Goal: Task Accomplishment & Management: Use online tool/utility

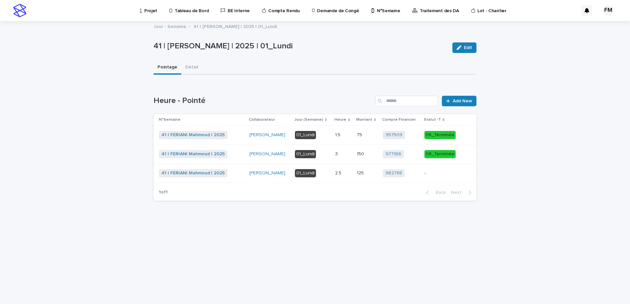
click at [428, 174] on p "-" at bounding box center [441, 174] width 35 height 6
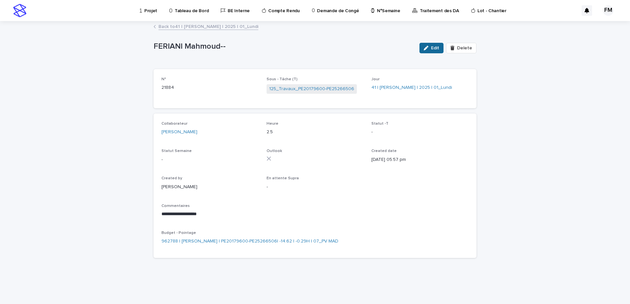
click at [429, 50] on button "Edit" at bounding box center [431, 48] width 24 height 11
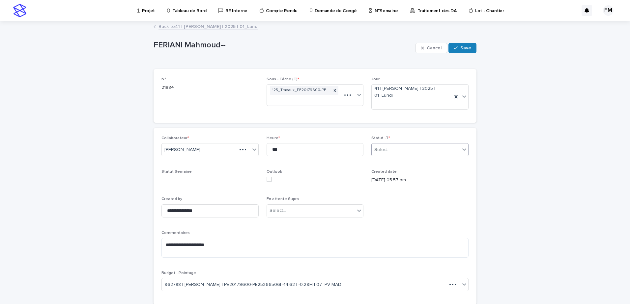
click at [404, 147] on div "Select..." at bounding box center [415, 150] width 88 height 11
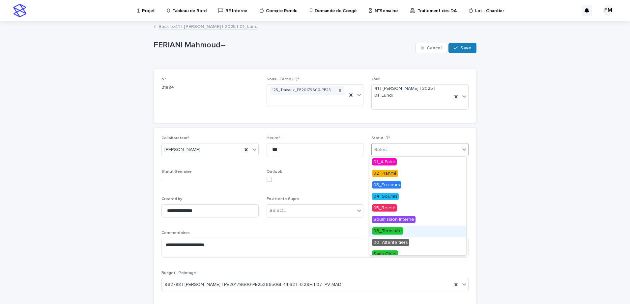
click at [397, 228] on span "06_Terminée" at bounding box center [387, 231] width 31 height 7
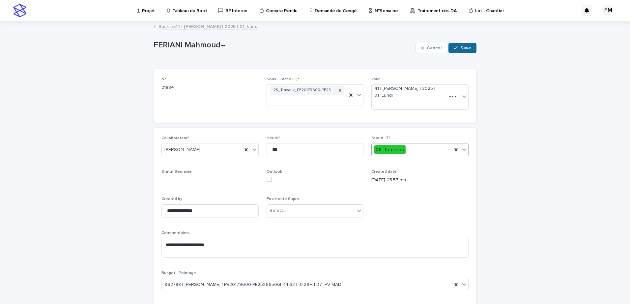
click at [464, 50] on span "Save" at bounding box center [465, 48] width 11 height 5
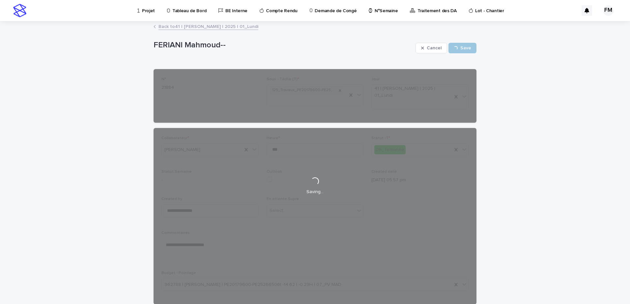
click at [224, 29] on link "Back to 41 | [PERSON_NAME] | 2025 | 01_Lundi" at bounding box center [208, 26] width 100 height 8
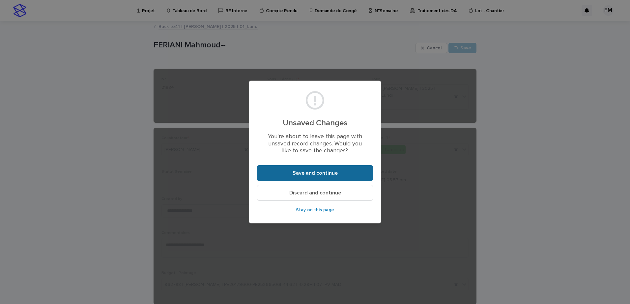
click at [312, 165] on button "Save and continue" at bounding box center [315, 173] width 116 height 16
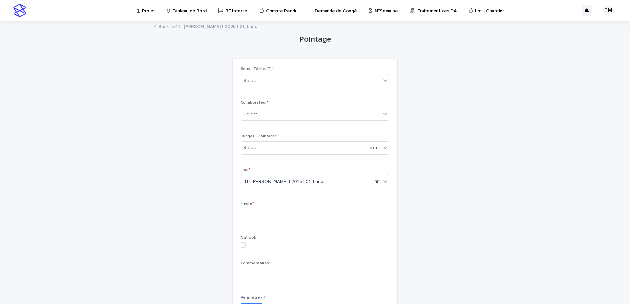
click at [194, 27] on link "Back to 41 | [PERSON_NAME] | 2025 | 01_Lundi" at bounding box center [208, 26] width 100 height 8
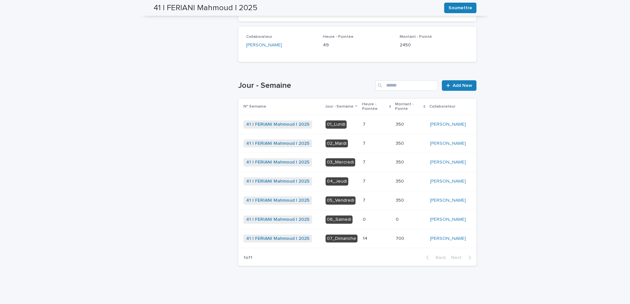
scroll to position [109, 0]
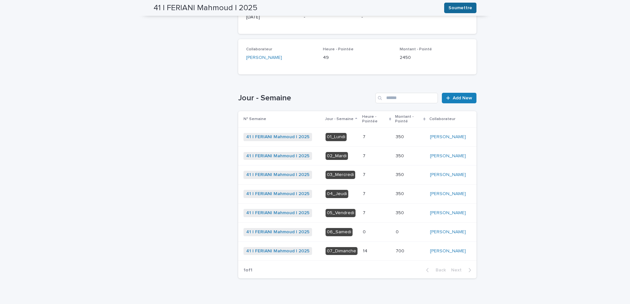
click at [452, 6] on span "Soumettre" at bounding box center [460, 8] width 24 height 7
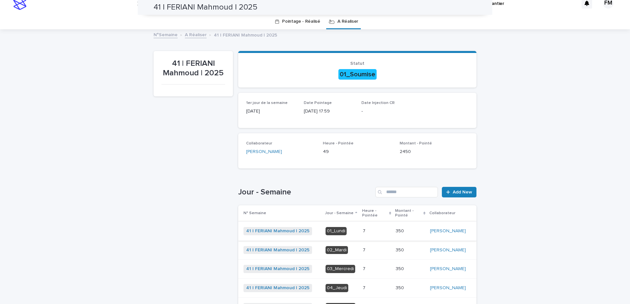
scroll to position [3, 0]
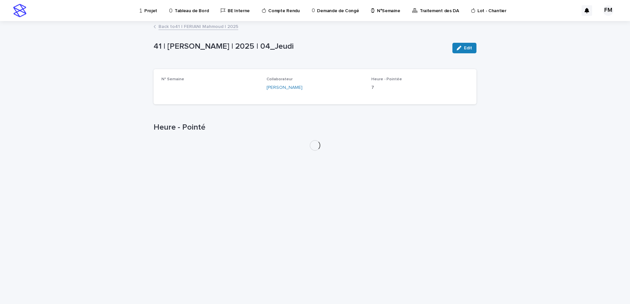
click at [185, 30] on div "Back to 41 | [PERSON_NAME] | 2025" at bounding box center [314, 26] width 329 height 9
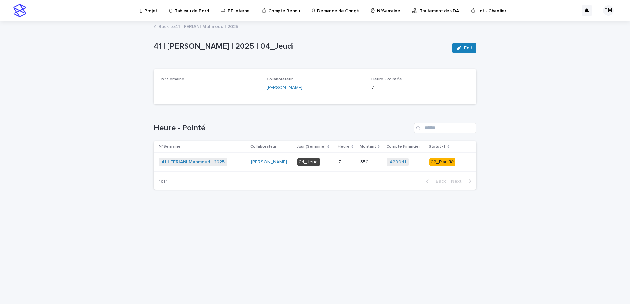
click at [186, 27] on link "Back to 41 | [PERSON_NAME] | 2025" at bounding box center [198, 26] width 80 height 8
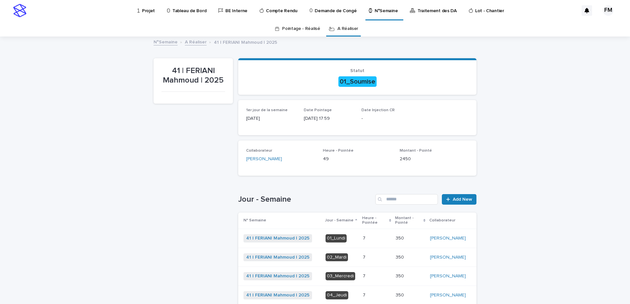
click at [436, 14] on link "Traitement des DA" at bounding box center [434, 10] width 50 height 20
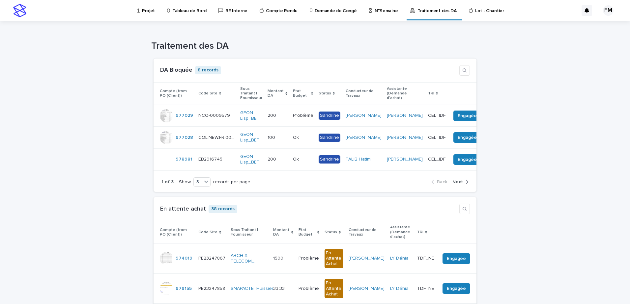
click at [377, 7] on p "N°Semaine" at bounding box center [385, 7] width 23 height 14
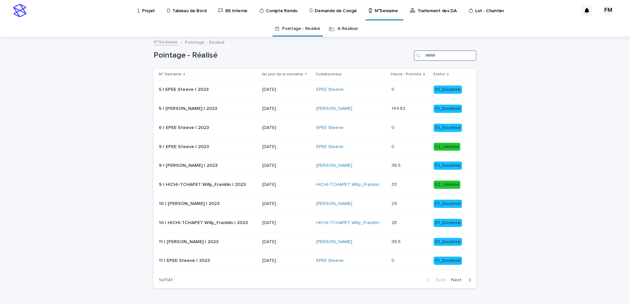
click at [444, 58] on input "Search" at bounding box center [445, 55] width 63 height 11
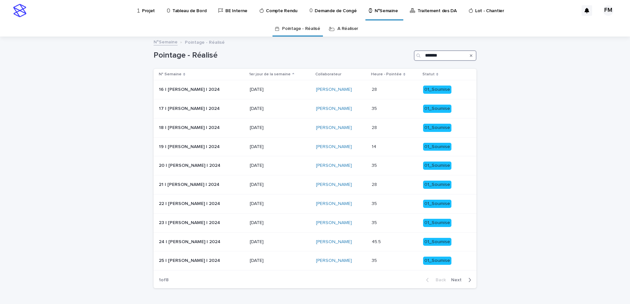
type input "*******"
click at [339, 33] on link "A Réaliser" at bounding box center [347, 28] width 21 height 15
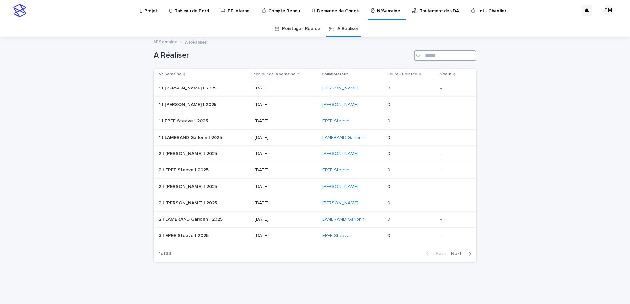
click at [442, 59] on input "Search" at bounding box center [445, 55] width 63 height 11
type input "*******"
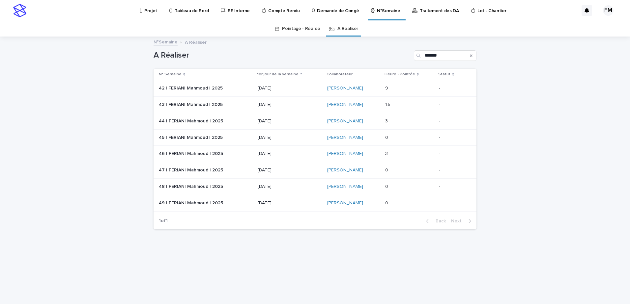
click at [245, 94] on td "42 | [PERSON_NAME] | 2025 42 | [PERSON_NAME] | 2025" at bounding box center [203, 88] width 101 height 16
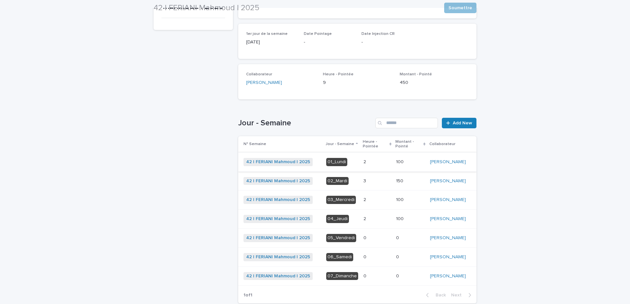
scroll to position [99, 0]
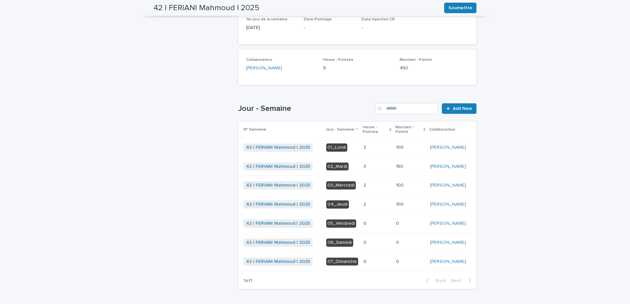
click at [375, 150] on p at bounding box center [376, 148] width 27 height 6
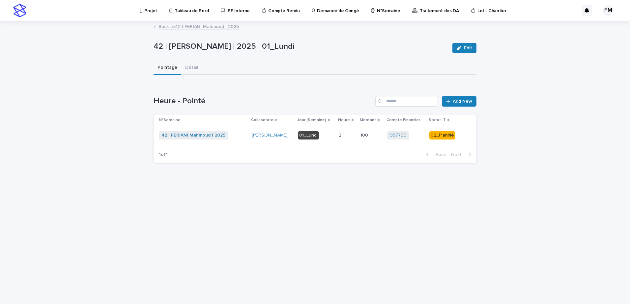
click at [344, 142] on td "2 2" at bounding box center [347, 135] width 22 height 19
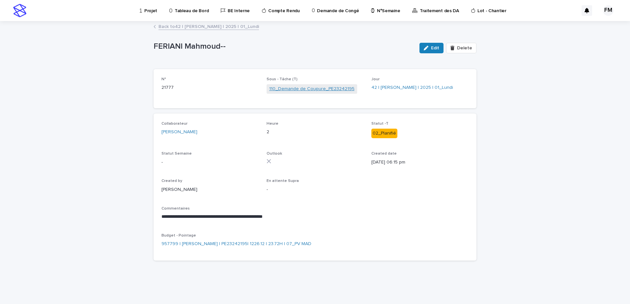
click at [310, 88] on link "110_Demande de Coupure_PE23242195" at bounding box center [311, 89] width 85 height 7
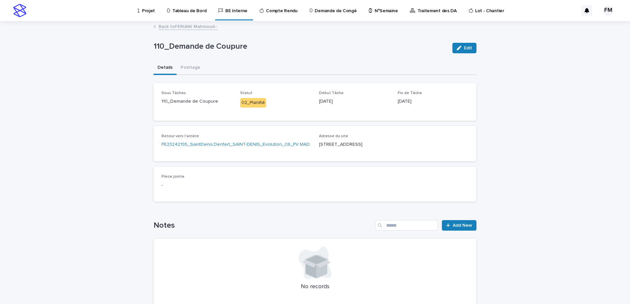
scroll to position [33, 0]
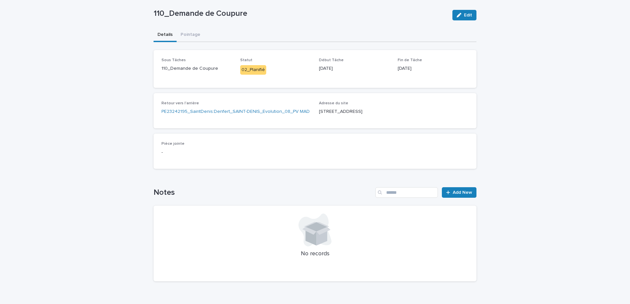
click at [240, 131] on div "Loading... Saving… Sous Tâches 110_Demande de Coupure Statut 02_Planifié Début …" at bounding box center [314, 92] width 323 height 84
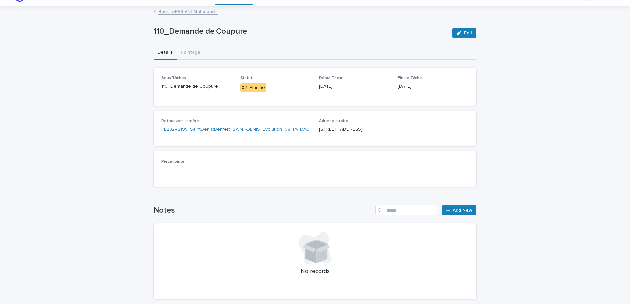
scroll to position [0, 0]
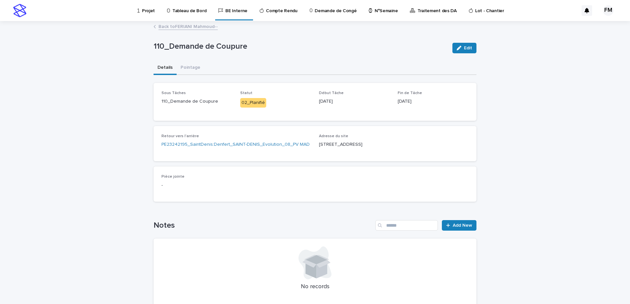
click at [199, 26] on link "Back to [PERSON_NAME]--" at bounding box center [187, 26] width 59 height 8
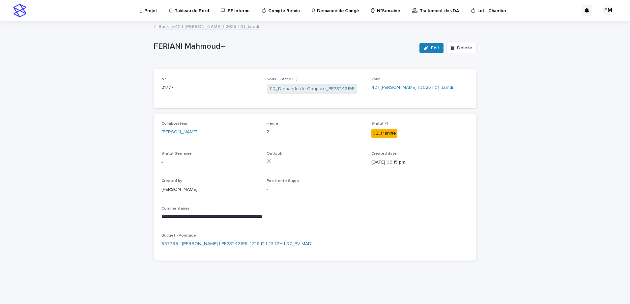
click at [206, 27] on link "Back to 42 | [PERSON_NAME] | 2025 | 01_Lundi" at bounding box center [208, 26] width 100 height 8
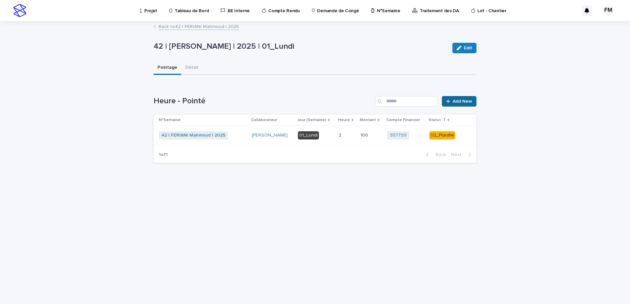
click at [448, 100] on icon at bounding box center [448, 101] width 4 height 4
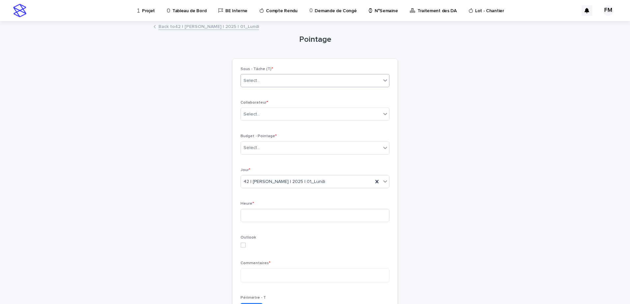
click at [272, 77] on div "Select..." at bounding box center [311, 80] width 140 height 11
paste input "**********"
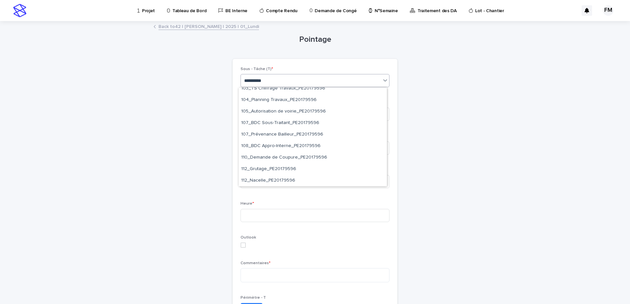
scroll to position [99, 0]
type input "**********"
click at [129, 150] on div "Loading... Saving… Loading... Saving… Pointage Loading... Saving… Loading... Sa…" at bounding box center [315, 239] width 630 height 435
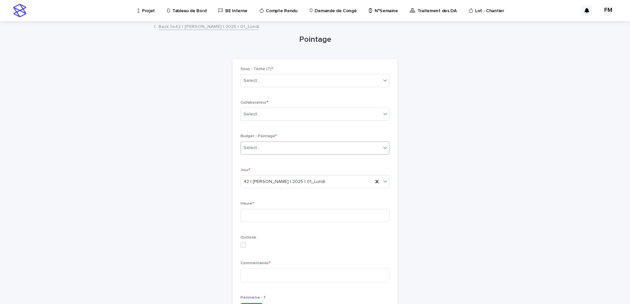
click at [257, 145] on div "Select..." at bounding box center [311, 148] width 140 height 11
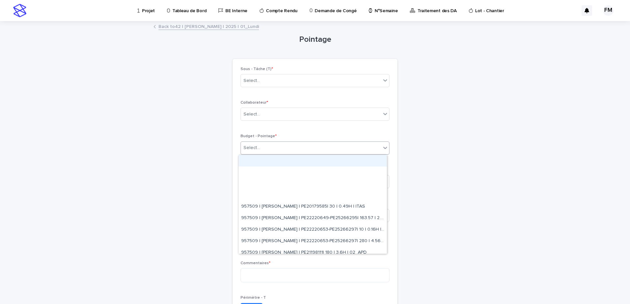
paste input "**********"
type input "**********"
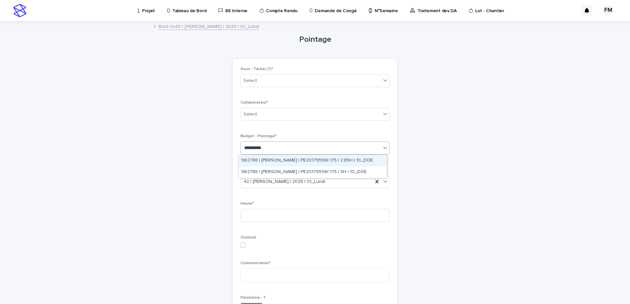
click at [272, 157] on div "962788 | [PERSON_NAME] | PE20179596| 175 | 2.85H | 10_DOE" at bounding box center [312, 161] width 148 height 12
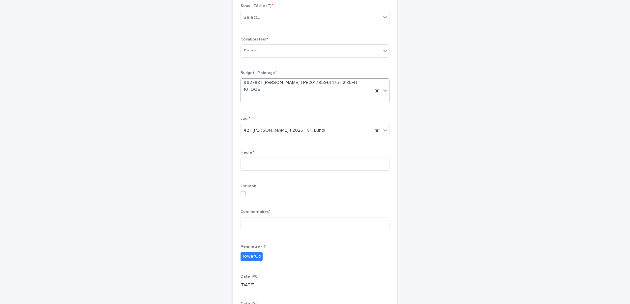
scroll to position [66, 0]
click at [265, 163] on input at bounding box center [314, 161] width 149 height 13
type input "*"
click at [279, 220] on textarea at bounding box center [314, 222] width 149 height 14
type textarea "**********"
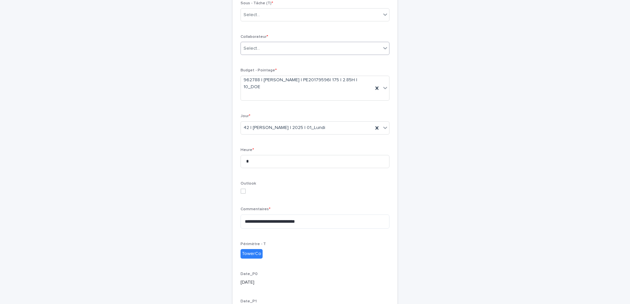
click at [283, 52] on div "Select..." at bounding box center [311, 48] width 140 height 11
type input "*"
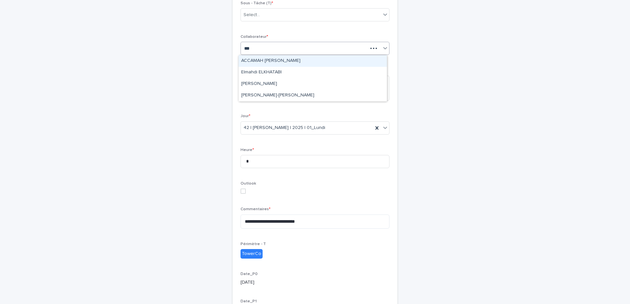
type input "****"
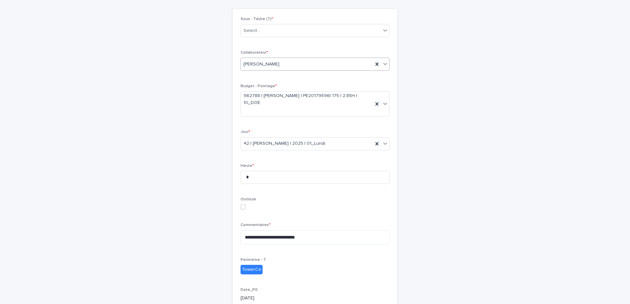
scroll to position [0, 0]
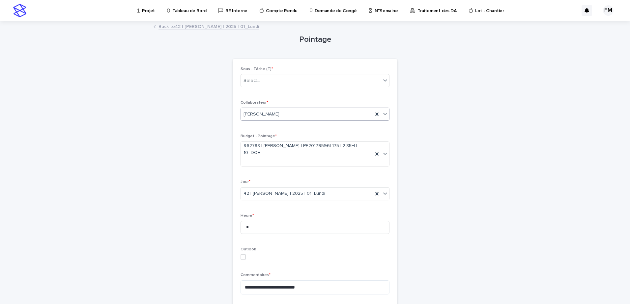
click at [261, 94] on div "**********" at bounding box center [314, 239] width 149 height 345
click at [268, 79] on div "Select..." at bounding box center [311, 80] width 140 height 11
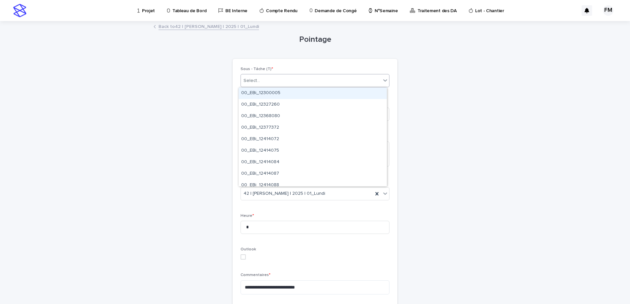
paste input "**********"
type input "**********"
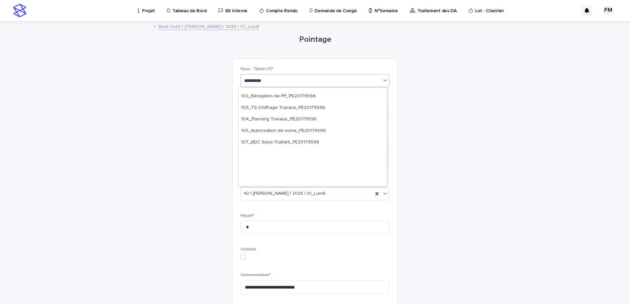
scroll to position [189, 0]
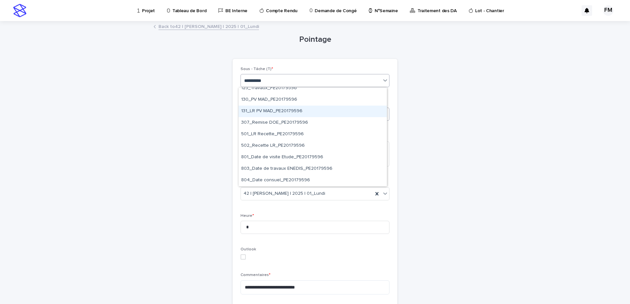
click at [266, 110] on div "131_LR PV MAD_PE20179596" at bounding box center [312, 112] width 148 height 12
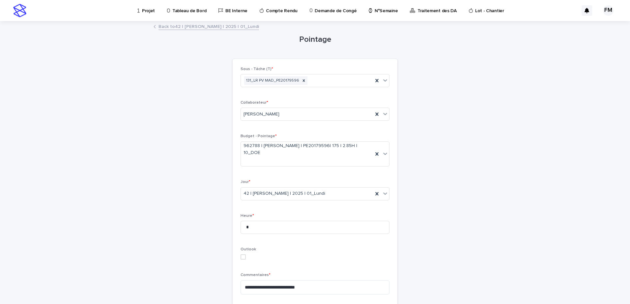
click at [141, 143] on div "**********" at bounding box center [315, 267] width 630 height 490
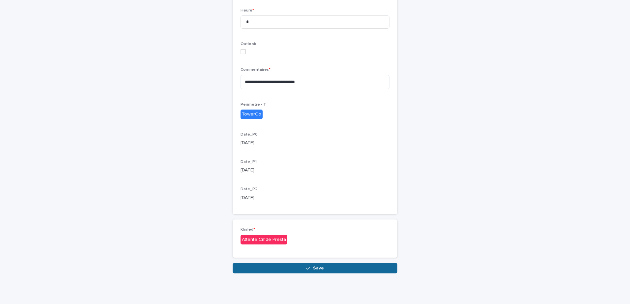
scroll to position [208, 0]
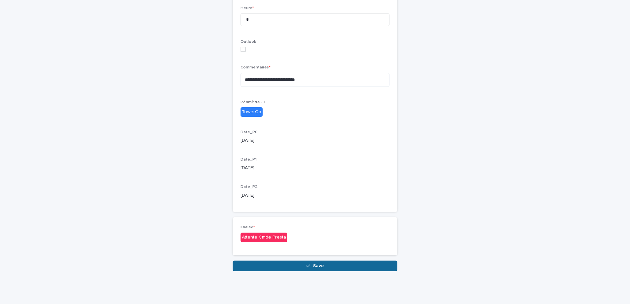
click at [334, 262] on button "Save" at bounding box center [314, 266] width 165 height 11
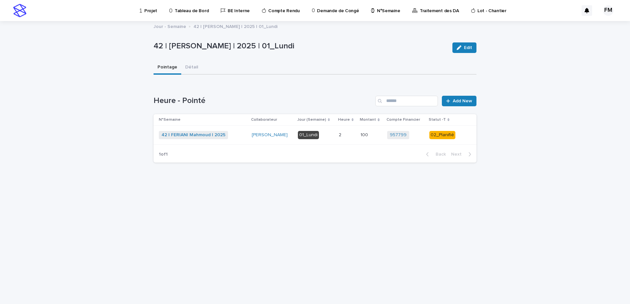
click at [461, 139] on td at bounding box center [468, 135] width 15 height 19
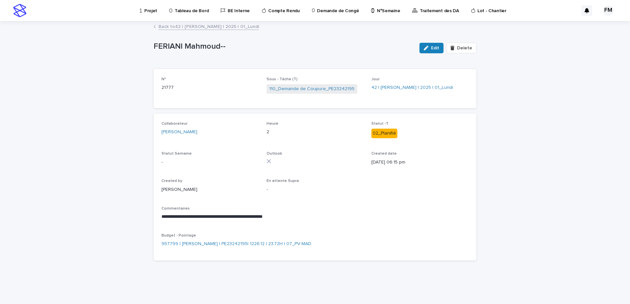
click at [172, 25] on link "Back to 42 | [PERSON_NAME] | 2025 | 01_Lundi" at bounding box center [208, 26] width 100 height 8
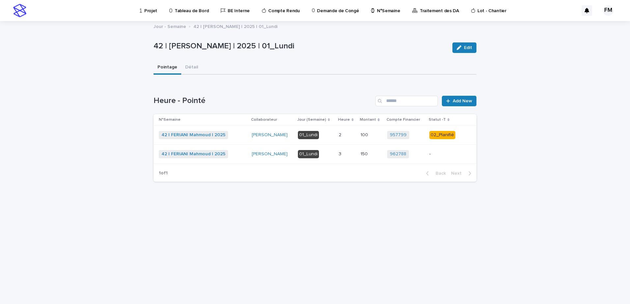
click at [451, 161] on td "-" at bounding box center [443, 154] width 35 height 19
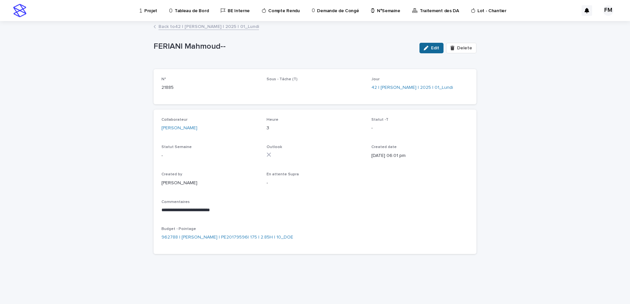
click at [428, 46] on icon "button" at bounding box center [425, 48] width 5 height 5
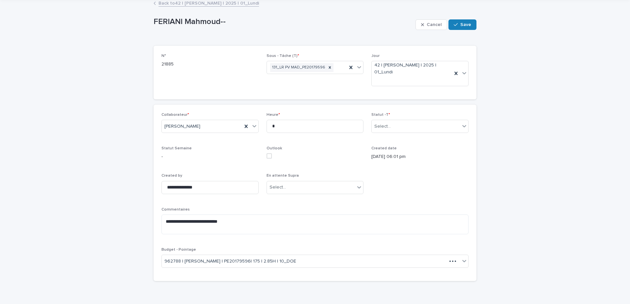
scroll to position [39, 0]
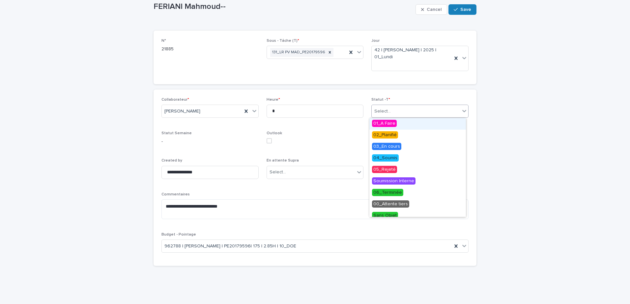
click at [392, 107] on div "Select..." at bounding box center [415, 111] width 88 height 11
drag, startPoint x: 394, startPoint y: 175, endPoint x: 392, endPoint y: 193, distance: 17.9
click at [392, 193] on span "06_Terminée" at bounding box center [387, 192] width 31 height 7
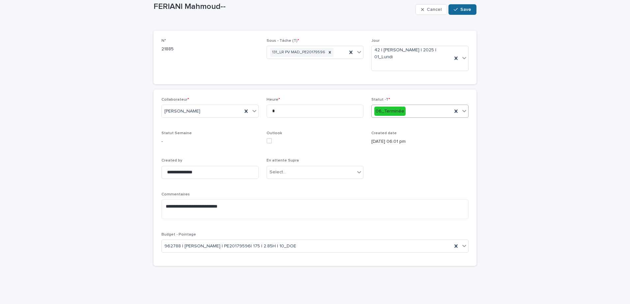
click at [466, 9] on span "Save" at bounding box center [465, 9] width 11 height 5
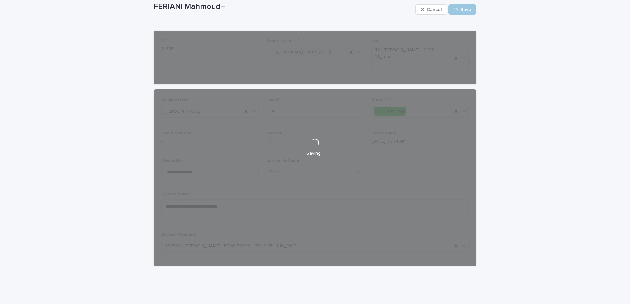
scroll to position [0, 0]
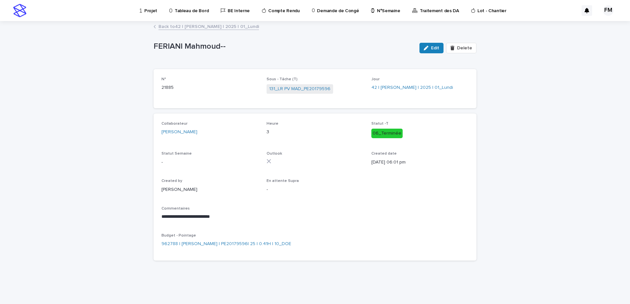
click at [202, 15] on link "Tableau de Bord" at bounding box center [190, 10] width 43 height 20
click at [222, 29] on link "Back to 42 | [PERSON_NAME] | 2025 | 01_Lundi" at bounding box center [208, 26] width 100 height 8
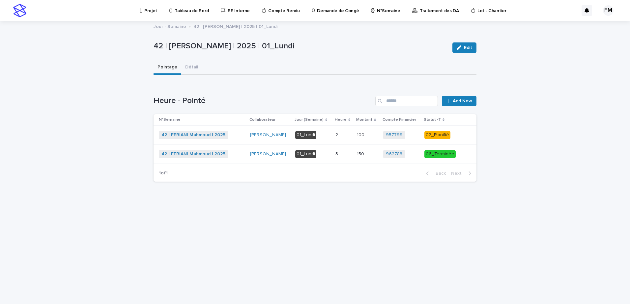
click at [465, 136] on td at bounding box center [469, 135] width 14 height 19
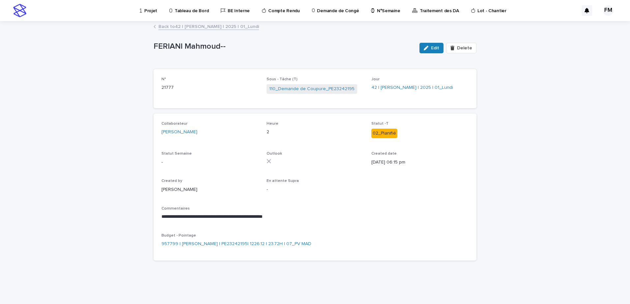
click at [186, 23] on link "Back to 42 | [PERSON_NAME] | 2025 | 01_Lundi" at bounding box center [208, 26] width 100 height 8
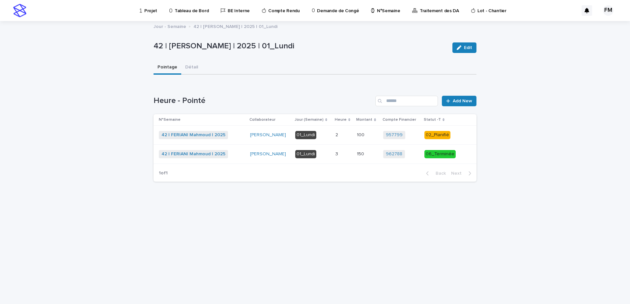
click at [454, 93] on div "Loading... Saving… Heure - Pointé Add New N°Semaine Collaborateur Jour (Semaine…" at bounding box center [314, 135] width 323 height 104
click at [452, 98] on link "Add New" at bounding box center [459, 101] width 35 height 11
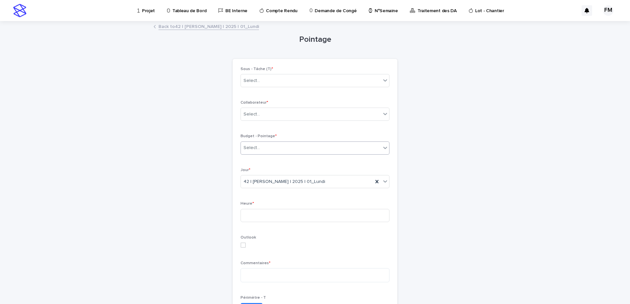
click at [276, 150] on div "Select..." at bounding box center [311, 148] width 140 height 11
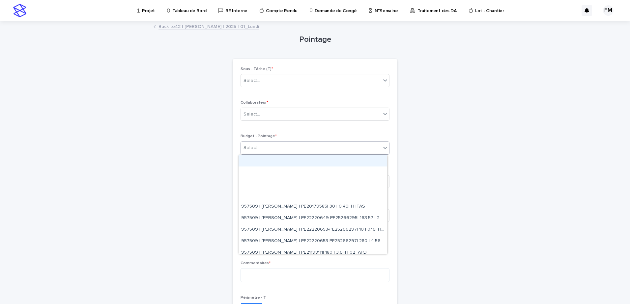
paste input "**********"
type input "**********"
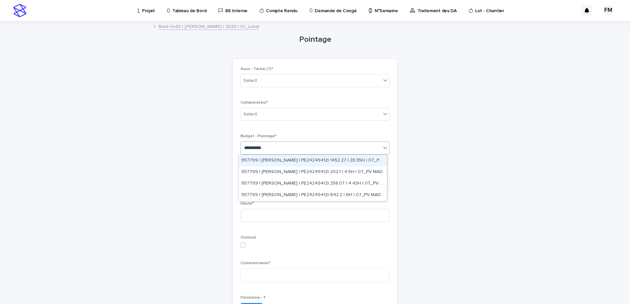
drag, startPoint x: 277, startPoint y: 168, endPoint x: 277, endPoint y: 163, distance: 4.6
click at [277, 163] on div "957799 | [PERSON_NAME] | PE24249412| 1452.27 | 28.35H | 07_PV MAD" at bounding box center [312, 161] width 148 height 12
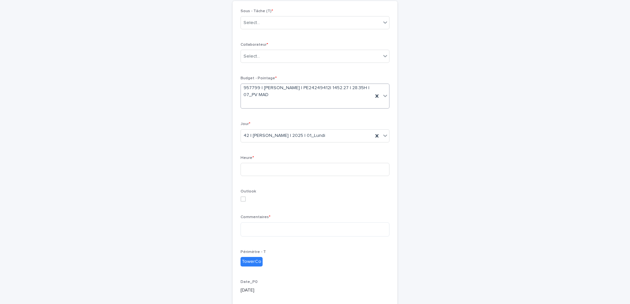
scroll to position [66, 0]
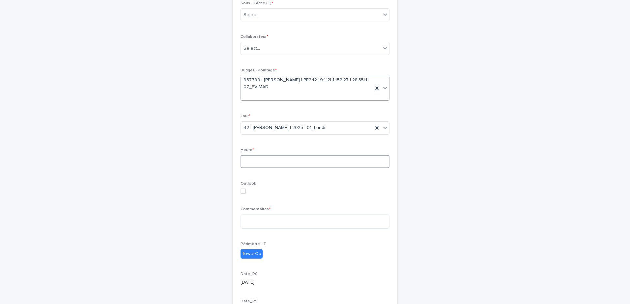
click at [269, 162] on input at bounding box center [314, 161] width 149 height 13
type input "*"
click at [274, 198] on div "Outlook" at bounding box center [314, 190] width 149 height 18
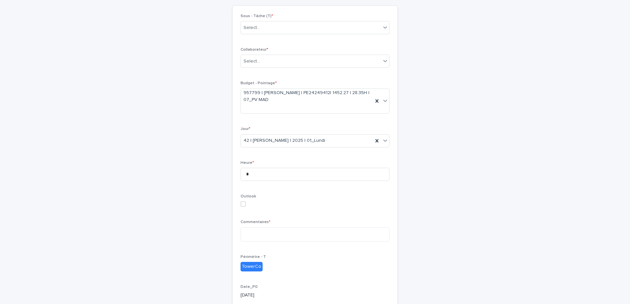
scroll to position [132, 0]
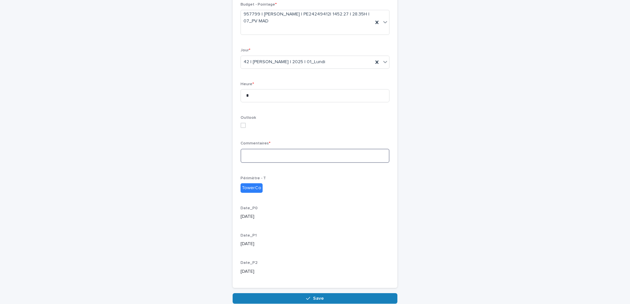
click at [270, 149] on textarea at bounding box center [314, 156] width 149 height 14
type textarea "*"
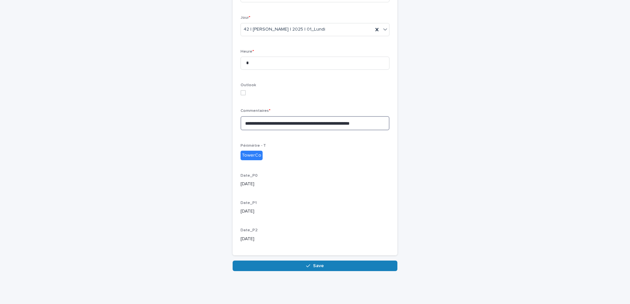
type textarea "**********"
click at [323, 258] on div "**********" at bounding box center [314, 78] width 165 height 366
click at [320, 261] on button "Save" at bounding box center [314, 266] width 165 height 11
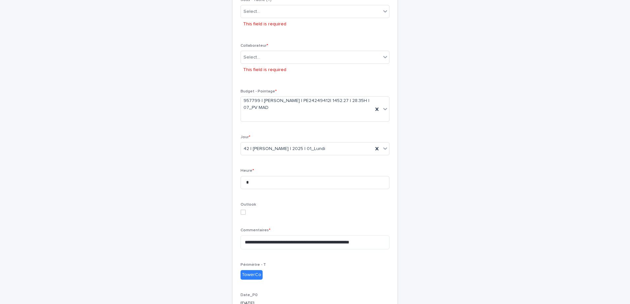
scroll to position [71, 0]
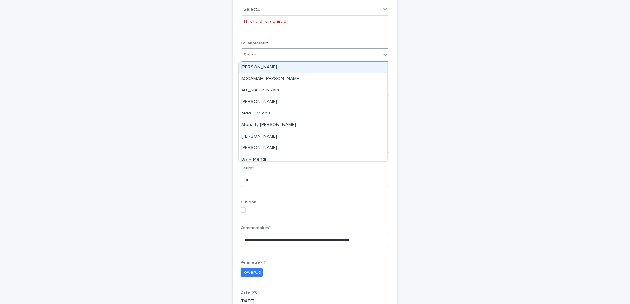
click at [263, 54] on div "Select..." at bounding box center [311, 55] width 140 height 11
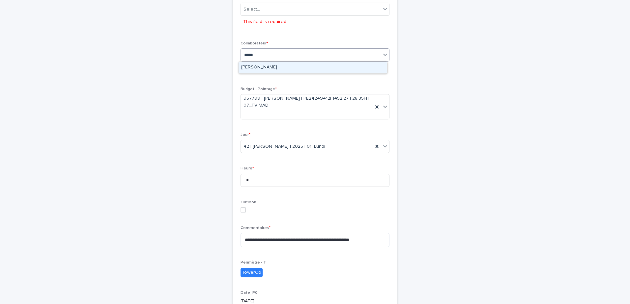
type input "******"
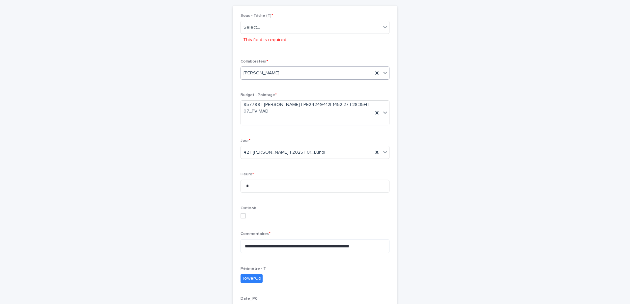
scroll to position [16, 0]
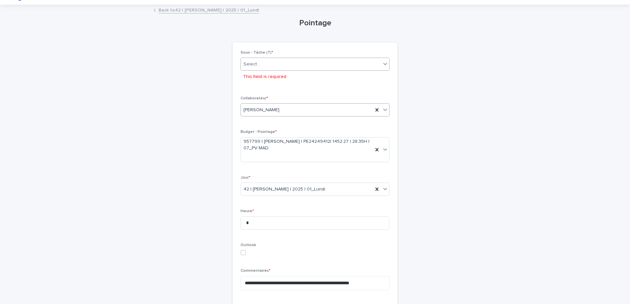
click at [277, 67] on div "Select..." at bounding box center [311, 64] width 140 height 11
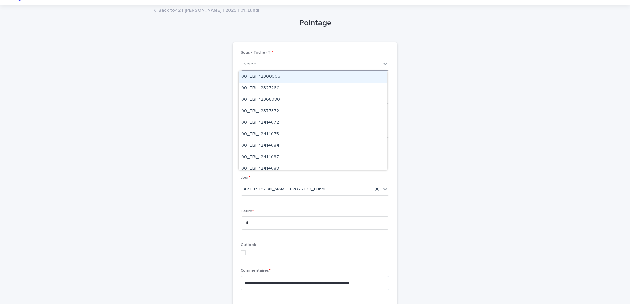
paste input "**********"
type input "**********"
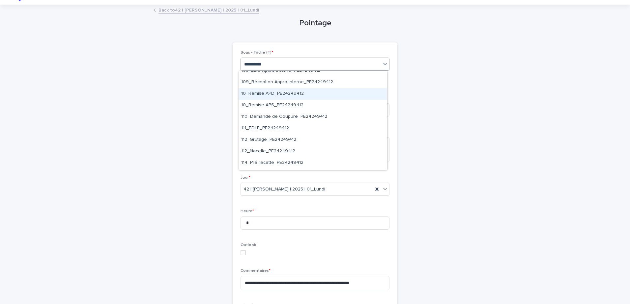
scroll to position [362, 0]
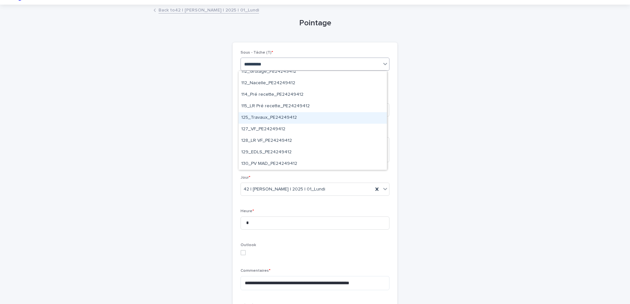
click at [279, 120] on div "125_Travaux_PE24249412" at bounding box center [312, 118] width 148 height 12
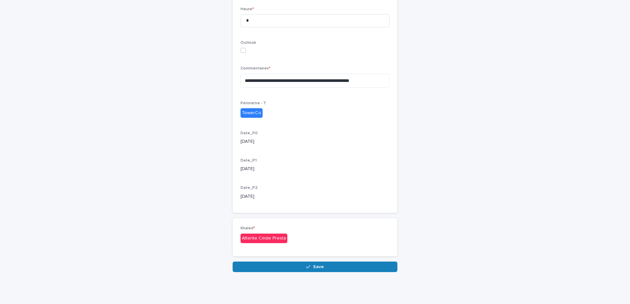
scroll to position [208, 0]
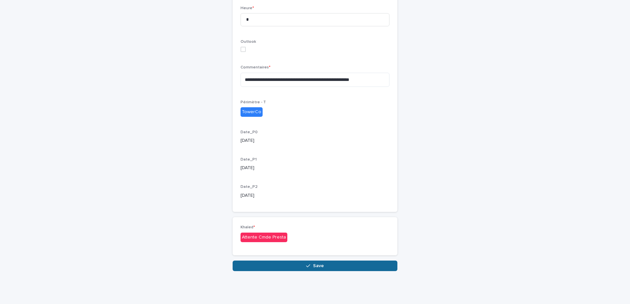
click at [295, 267] on button "Save" at bounding box center [314, 266] width 165 height 11
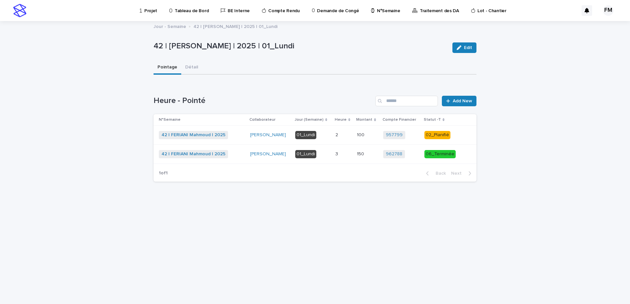
click at [455, 134] on p "02_Planifié" at bounding box center [441, 135] width 35 height 8
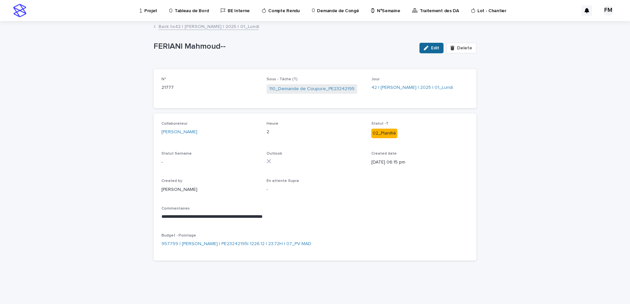
click at [428, 48] on icon "button" at bounding box center [425, 48] width 5 height 5
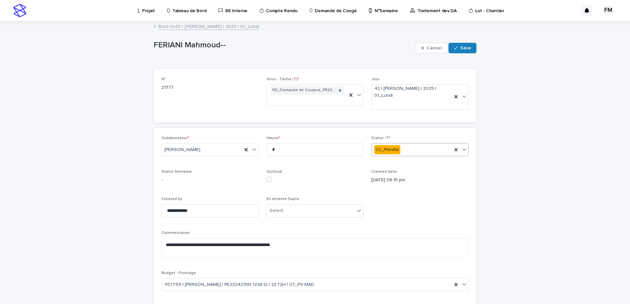
click at [419, 145] on div "02_Planifié" at bounding box center [411, 150] width 80 height 11
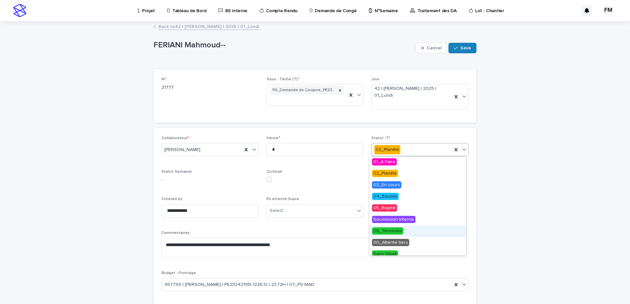
click at [392, 232] on span "06_Terminée" at bounding box center [387, 231] width 31 height 7
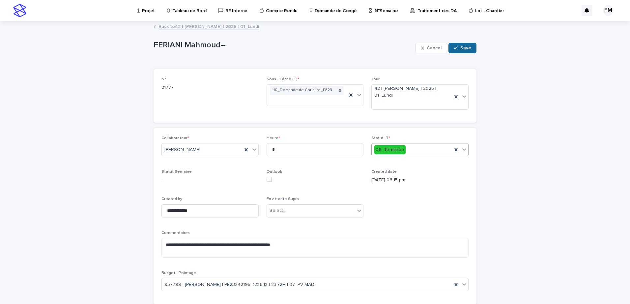
click at [467, 48] on span "Save" at bounding box center [465, 48] width 11 height 5
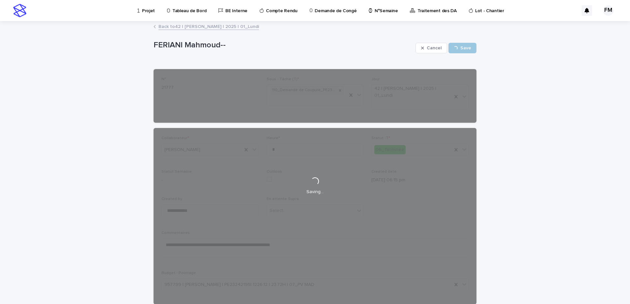
click at [222, 26] on link "Back to 42 | [PERSON_NAME] | 2025 | 01_Lundi" at bounding box center [208, 26] width 100 height 8
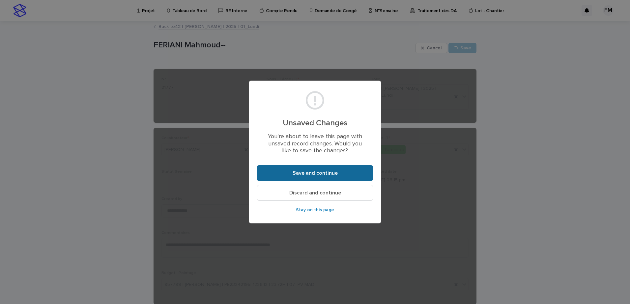
click at [333, 181] on footer "Save and continue Discard and continue Stay on this page" at bounding box center [315, 192] width 116 height 54
click at [339, 177] on button "Save and continue" at bounding box center [315, 173] width 116 height 16
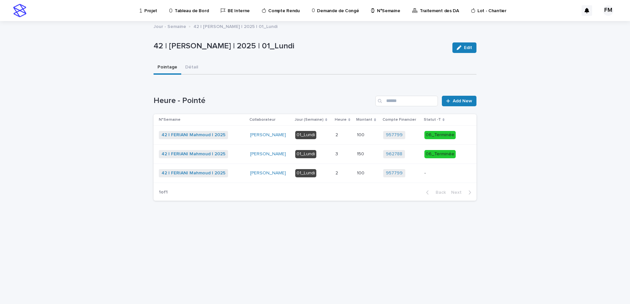
click at [433, 177] on div "-" at bounding box center [441, 173] width 35 height 11
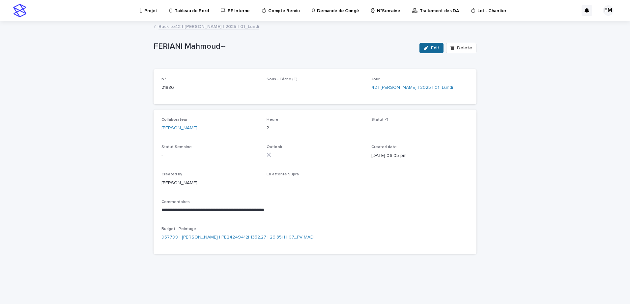
click at [427, 50] on button "Edit" at bounding box center [431, 48] width 24 height 11
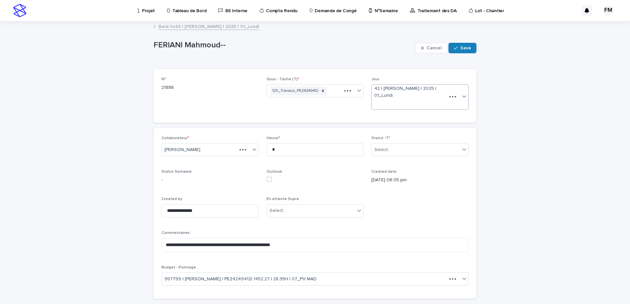
type textarea "**********"
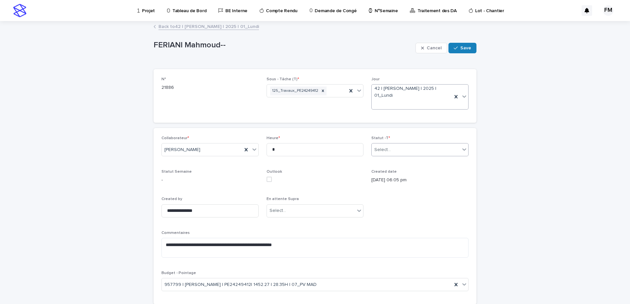
click at [409, 148] on div "Select..." at bounding box center [415, 150] width 88 height 11
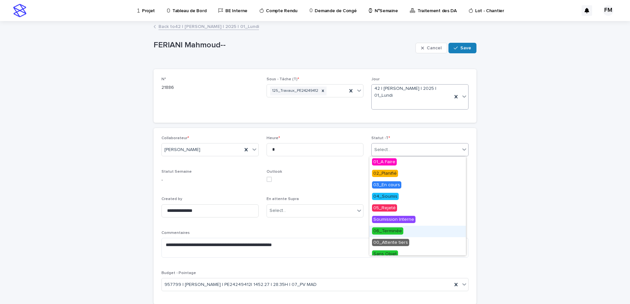
click at [398, 231] on span "06_Terminée" at bounding box center [387, 231] width 31 height 7
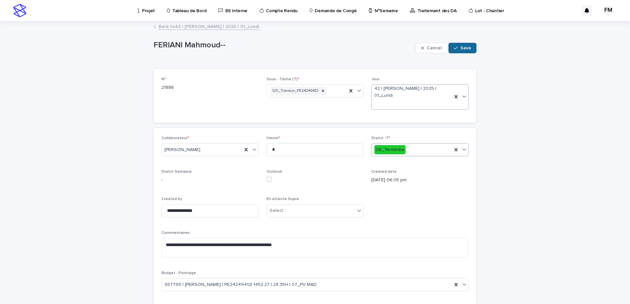
click at [464, 48] on span "Save" at bounding box center [465, 48] width 11 height 5
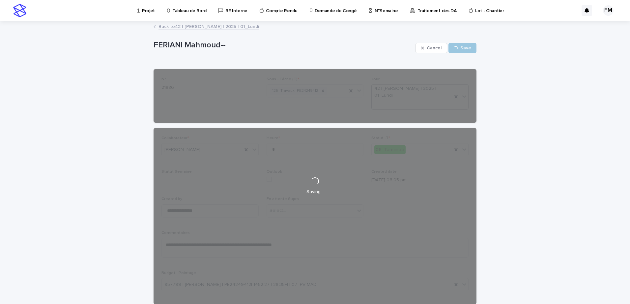
click at [225, 27] on link "Back to 42 | [PERSON_NAME] | 2025 | 01_Lundi" at bounding box center [208, 26] width 100 height 8
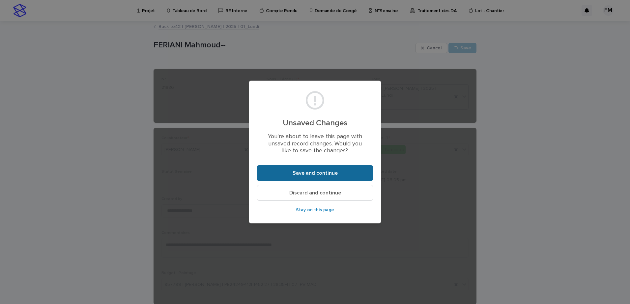
click at [314, 167] on button "Save and continue" at bounding box center [315, 173] width 116 height 16
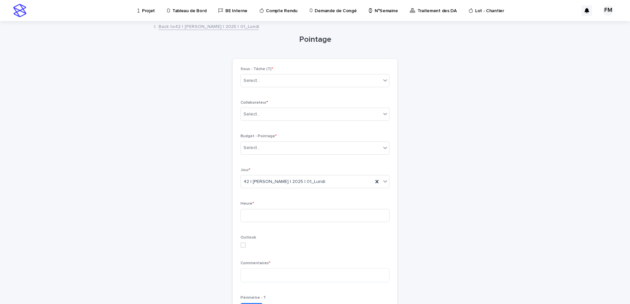
click at [190, 29] on link "Back to 42 | [PERSON_NAME] | 2025 | 01_Lundi" at bounding box center [208, 26] width 100 height 8
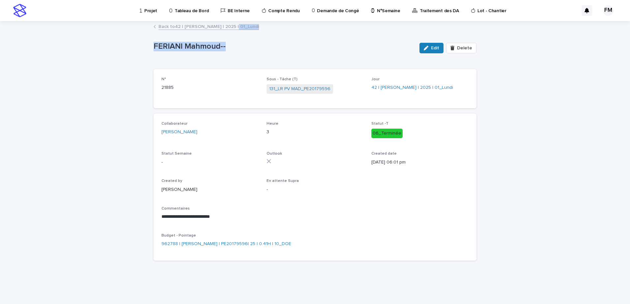
click at [237, 23] on div "**********" at bounding box center [315, 152] width 630 height 304
drag, startPoint x: 237, startPoint y: 23, endPoint x: 235, endPoint y: 26, distance: 4.0
click at [235, 26] on link "Back to 42 | [PERSON_NAME] | 2025 | 01_Lundi" at bounding box center [208, 26] width 100 height 8
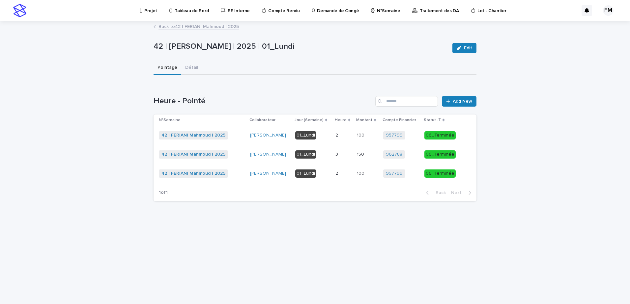
click at [189, 31] on div "Back to 42 | [PERSON_NAME] | 2025" at bounding box center [314, 26] width 329 height 9
click at [191, 28] on link "Back to 42 | [PERSON_NAME] | 2025" at bounding box center [198, 26] width 80 height 8
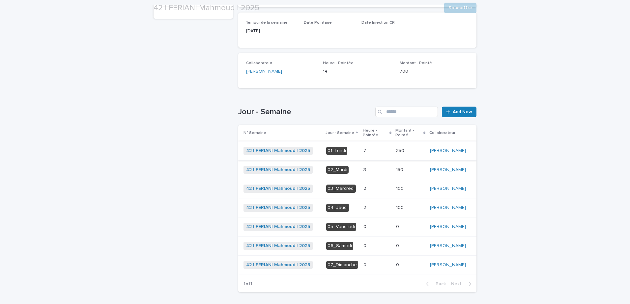
scroll to position [99, 0]
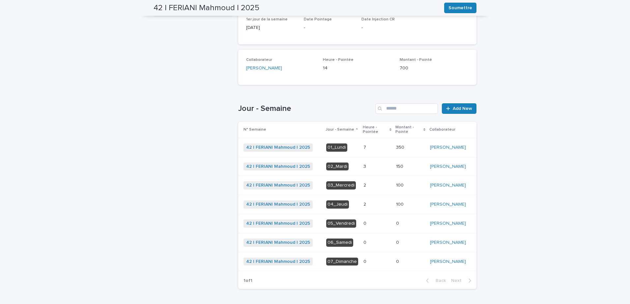
click at [410, 170] on p at bounding box center [410, 167] width 29 height 6
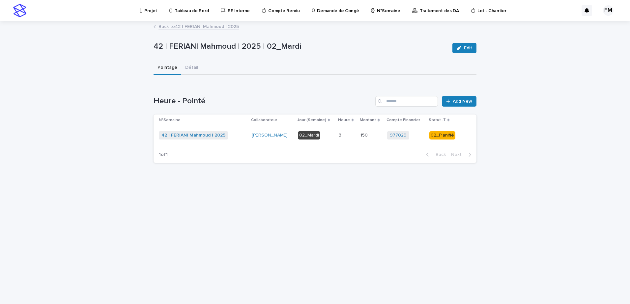
click at [363, 140] on div "150 150" at bounding box center [370, 135] width 21 height 11
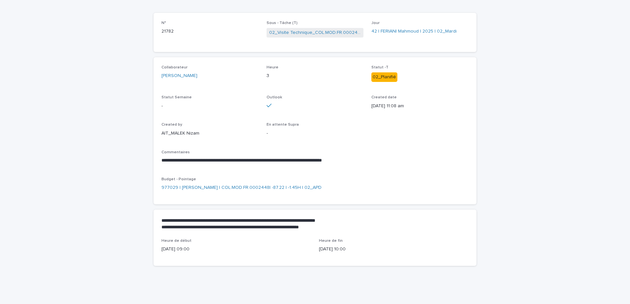
scroll to position [23, 0]
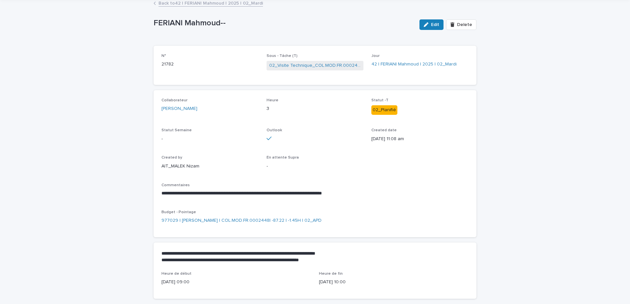
click at [227, 4] on link "Back to 42 | [PERSON_NAME] | 2025 | 02_Mardi" at bounding box center [210, 3] width 104 height 8
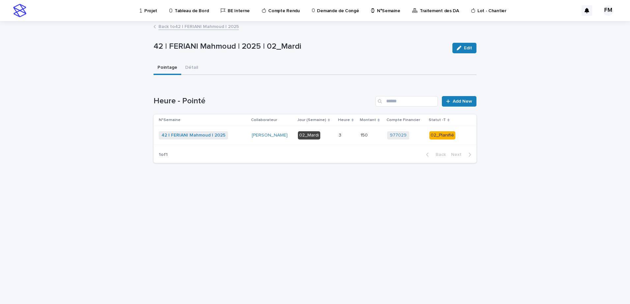
click at [210, 23] on link "Back to 42 | [PERSON_NAME] | 2025" at bounding box center [198, 26] width 80 height 8
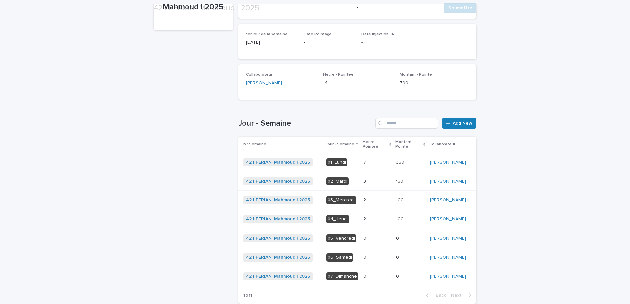
scroll to position [87, 0]
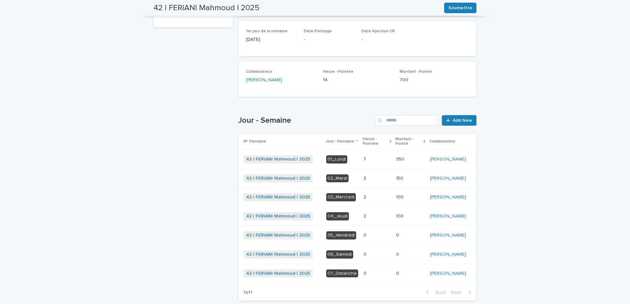
click at [387, 198] on td "2 2" at bounding box center [377, 197] width 33 height 19
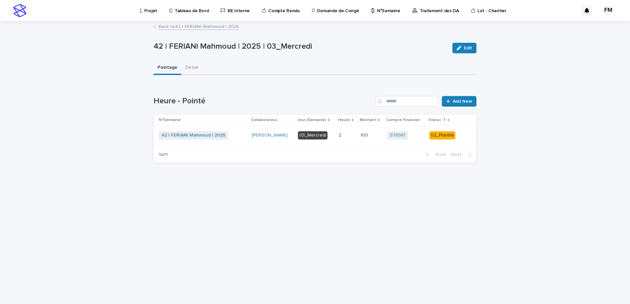
click at [345, 138] on div "2 2" at bounding box center [346, 135] width 16 height 11
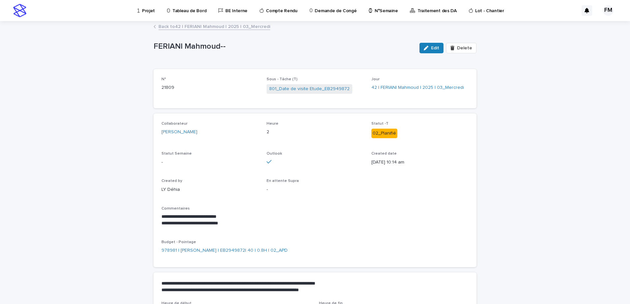
click at [229, 30] on link "Back to 42 | [PERSON_NAME] | 2025 | 03_Mercredi" at bounding box center [214, 26] width 112 height 8
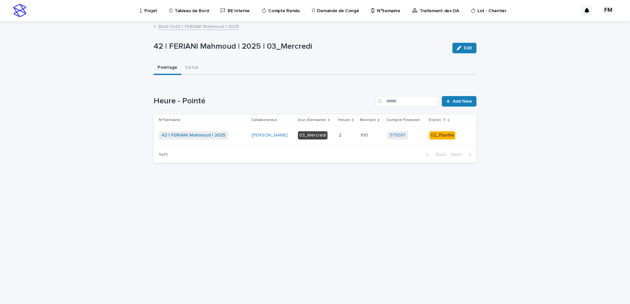
click at [180, 29] on link "Back to 42 | [PERSON_NAME] | 2025" at bounding box center [198, 26] width 80 height 8
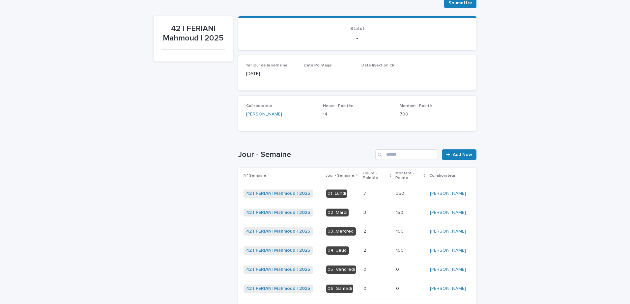
scroll to position [87, 0]
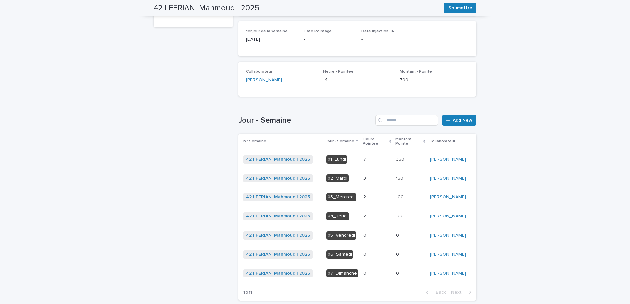
click at [315, 221] on div "42 | [PERSON_NAME] | 2025 + 0" at bounding box center [281, 216] width 77 height 8
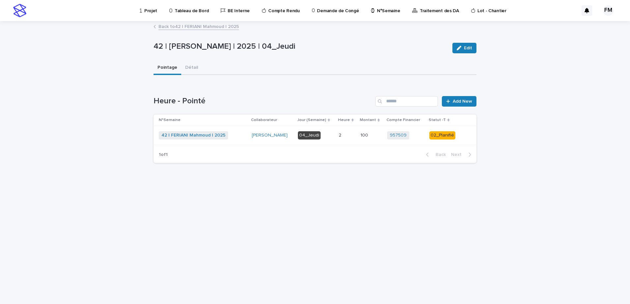
click at [251, 132] on td "[PERSON_NAME]" at bounding box center [272, 135] width 46 height 19
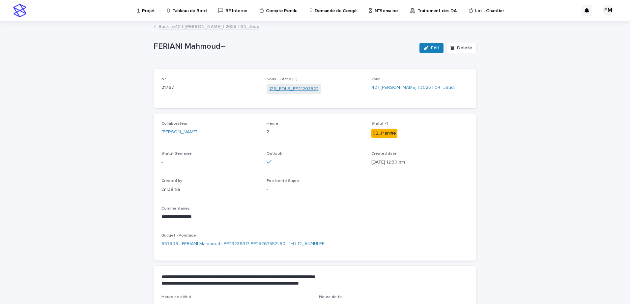
click at [297, 91] on link "129_EDLS_PE21203522" at bounding box center [293, 89] width 49 height 7
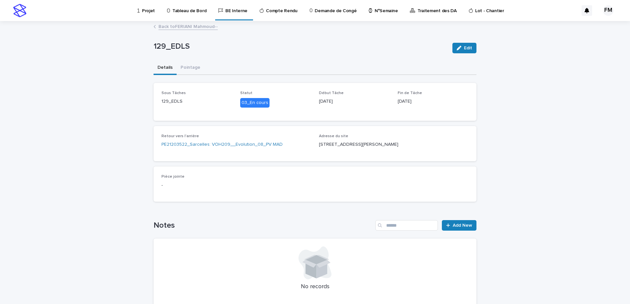
click at [202, 29] on link "Back to [PERSON_NAME]--" at bounding box center [187, 26] width 59 height 8
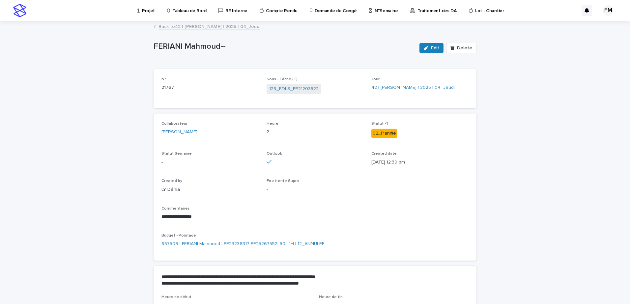
click at [177, 27] on link "Back to 42 | [PERSON_NAME] | 2025 | 04_Jeudi" at bounding box center [209, 26] width 102 height 8
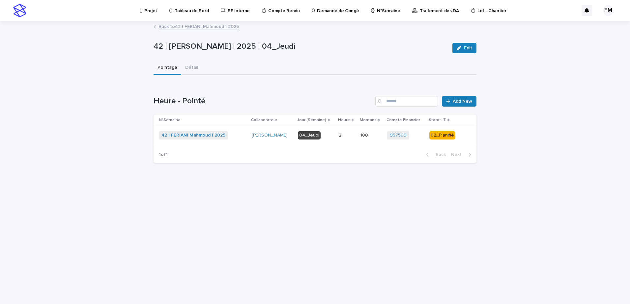
click at [188, 28] on link "Back to 42 | [PERSON_NAME] | 2025" at bounding box center [198, 26] width 80 height 8
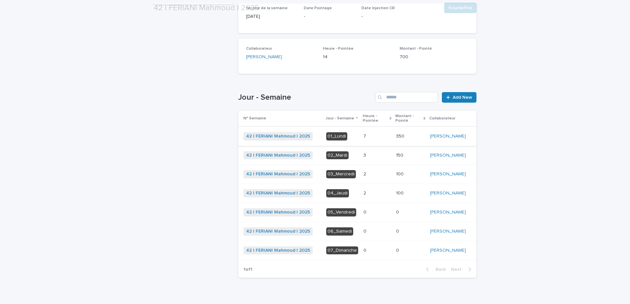
scroll to position [120, 0]
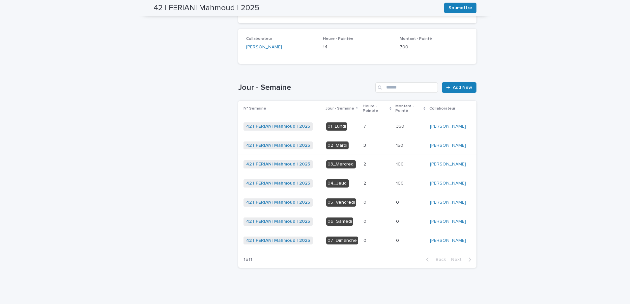
click at [380, 121] on td "7 7" at bounding box center [377, 126] width 33 height 19
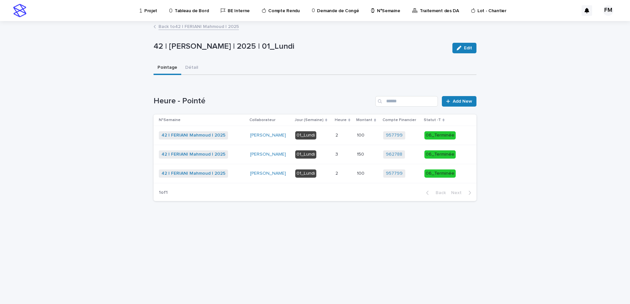
click at [413, 138] on div "957799 + 0" at bounding box center [401, 135] width 36 height 8
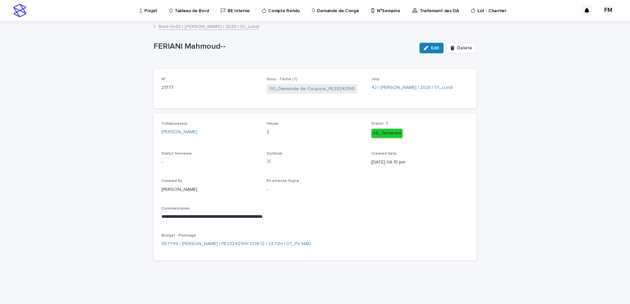
click at [155, 11] on p "Projet" at bounding box center [150, 7] width 13 height 14
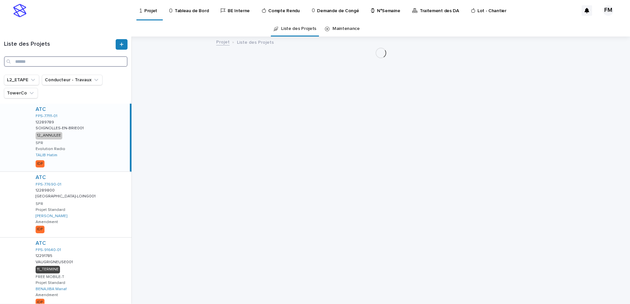
click at [56, 62] on input "Search" at bounding box center [65, 61] width 123 height 11
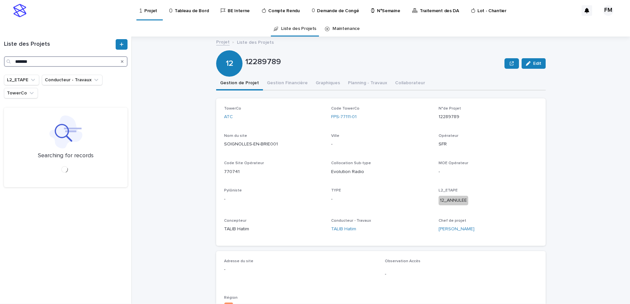
type input "*******"
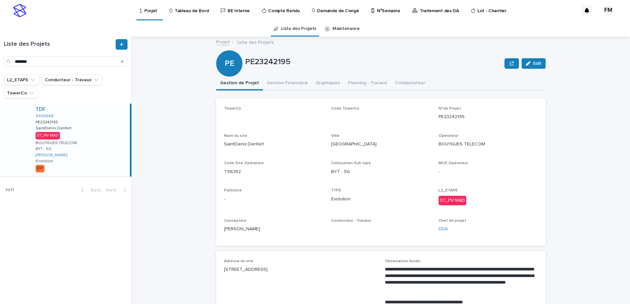
click at [71, 140] on div "BOUYGUES TELECOM" at bounding box center [56, 143] width 41 height 6
drag, startPoint x: 352, startPoint y: 111, endPoint x: 333, endPoint y: 116, distance: 20.0
click at [333, 116] on div "Code TowerCo 9306648" at bounding box center [380, 115] width 99 height 19
drag, startPoint x: 333, startPoint y: 116, endPoint x: 354, endPoint y: 122, distance: 22.6
click at [354, 122] on div "Code TowerCo 9306648" at bounding box center [380, 115] width 99 height 19
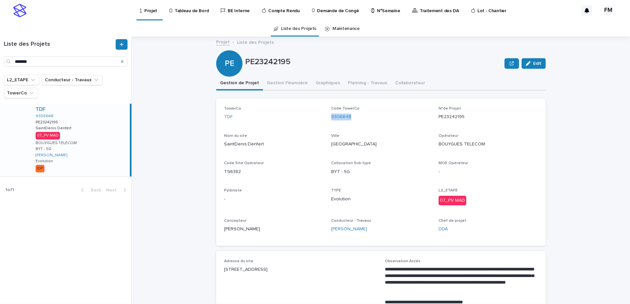
drag, startPoint x: 354, startPoint y: 121, endPoint x: 325, endPoint y: 119, distance: 29.0
click at [325, 119] on div "TowerCo TDF Code TowerCo 9306648 N°de Projet PE23242195 Nom du site SaintDenis:…" at bounding box center [380, 172] width 313 height 132
copy link "9306648"
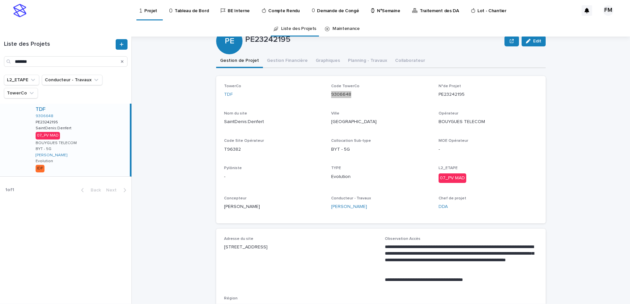
scroll to position [33, 0]
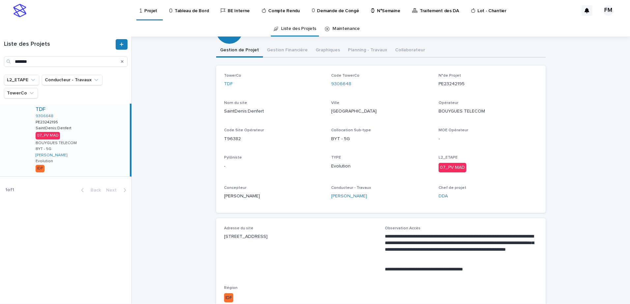
click at [270, 237] on p "[STREET_ADDRESS]" at bounding box center [300, 236] width 153 height 7
copy p "[STREET_ADDRESS]"
click at [248, 112] on p "SaintDenis:Denfert" at bounding box center [273, 111] width 99 height 7
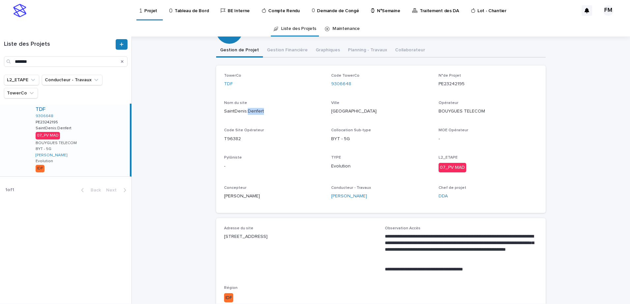
click at [247, 112] on p "SaintDenis:Denfert" at bounding box center [273, 111] width 99 height 7
copy p "SaintDenis:Denfert"
click at [233, 137] on div "Code Site Opérateur T96382" at bounding box center [273, 137] width 99 height 19
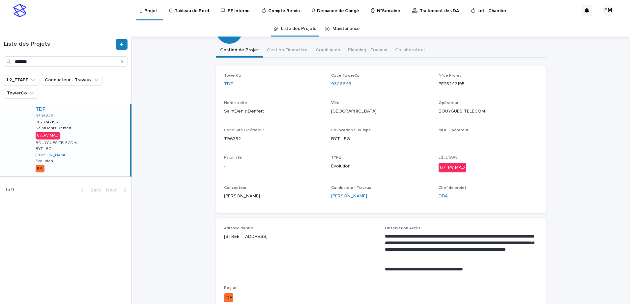
click at [232, 138] on p "T96382" at bounding box center [273, 139] width 99 height 7
copy p "T96382"
click at [451, 83] on p "PE23242195" at bounding box center [487, 84] width 99 height 7
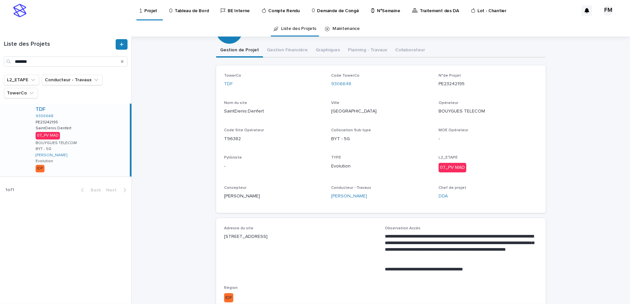
click at [451, 83] on p "PE23242195" at bounding box center [487, 84] width 99 height 7
copy p "PE23242195"
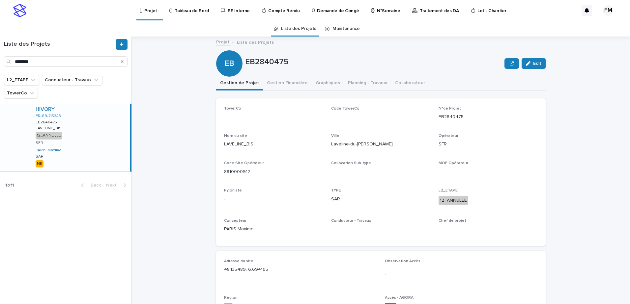
drag, startPoint x: 154, startPoint y: 16, endPoint x: 137, endPoint y: 31, distance: 22.6
click at [154, 16] on link "Projet" at bounding box center [149, 9] width 21 height 19
click at [67, 62] on input "Search" at bounding box center [65, 61] width 123 height 11
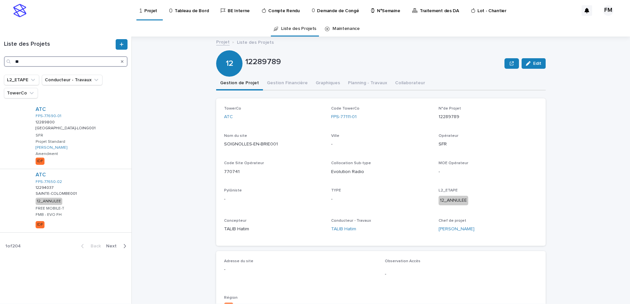
type input "*"
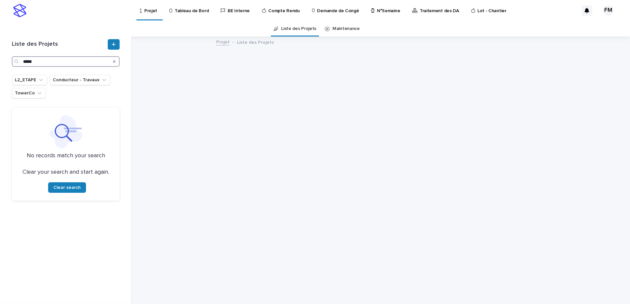
type input "*****"
click at [200, 16] on link "Tableau de Bord" at bounding box center [190, 10] width 43 height 20
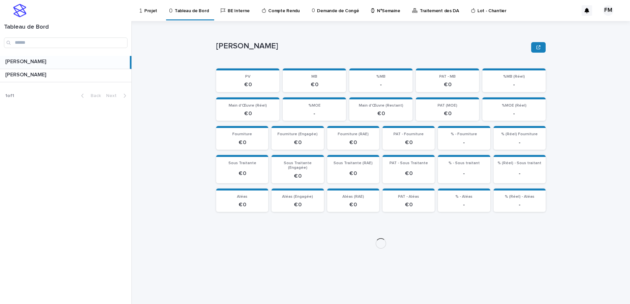
click at [155, 15] on link "Projet" at bounding box center [149, 10] width 21 height 20
